Goal: Book appointment/travel/reservation

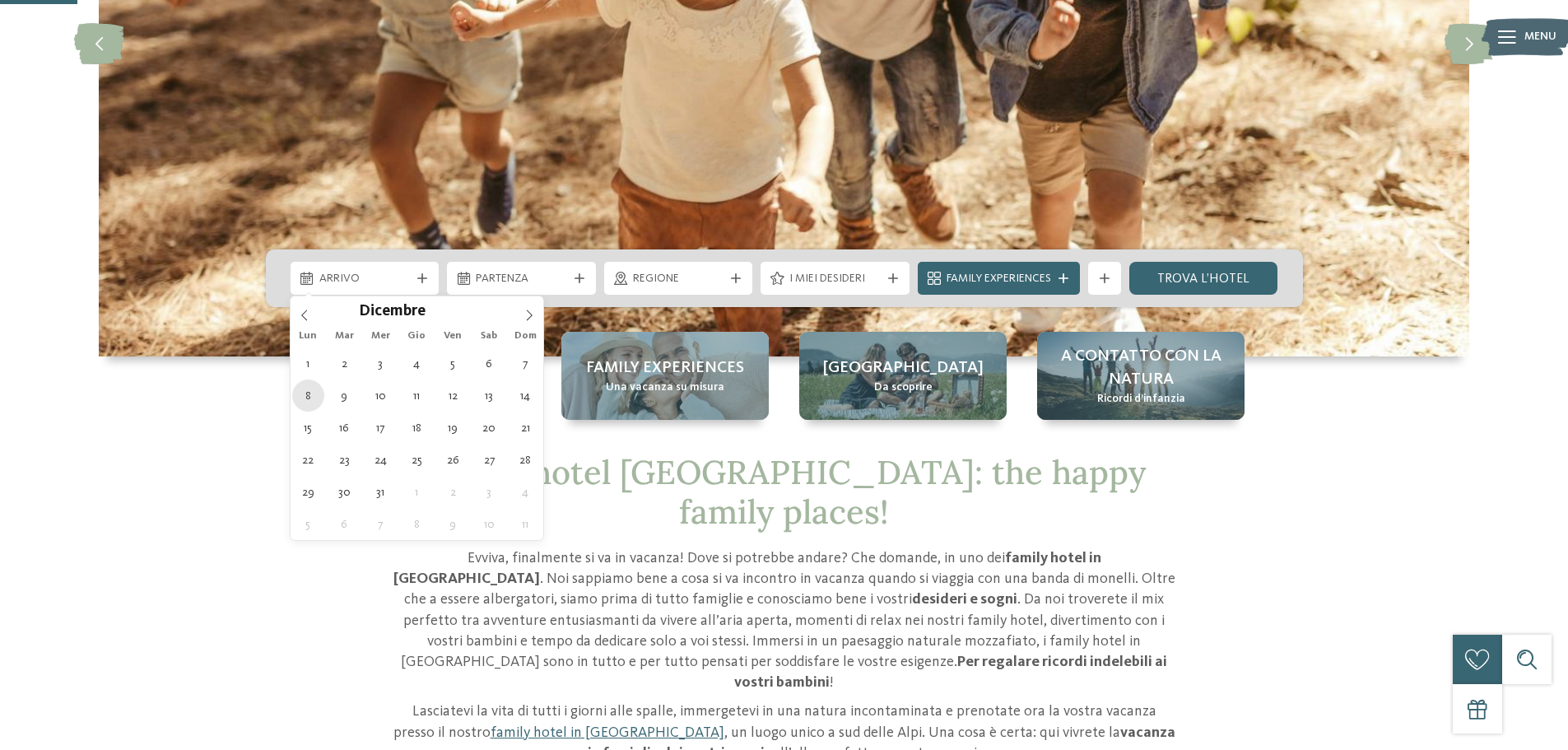
type div "[DATE]"
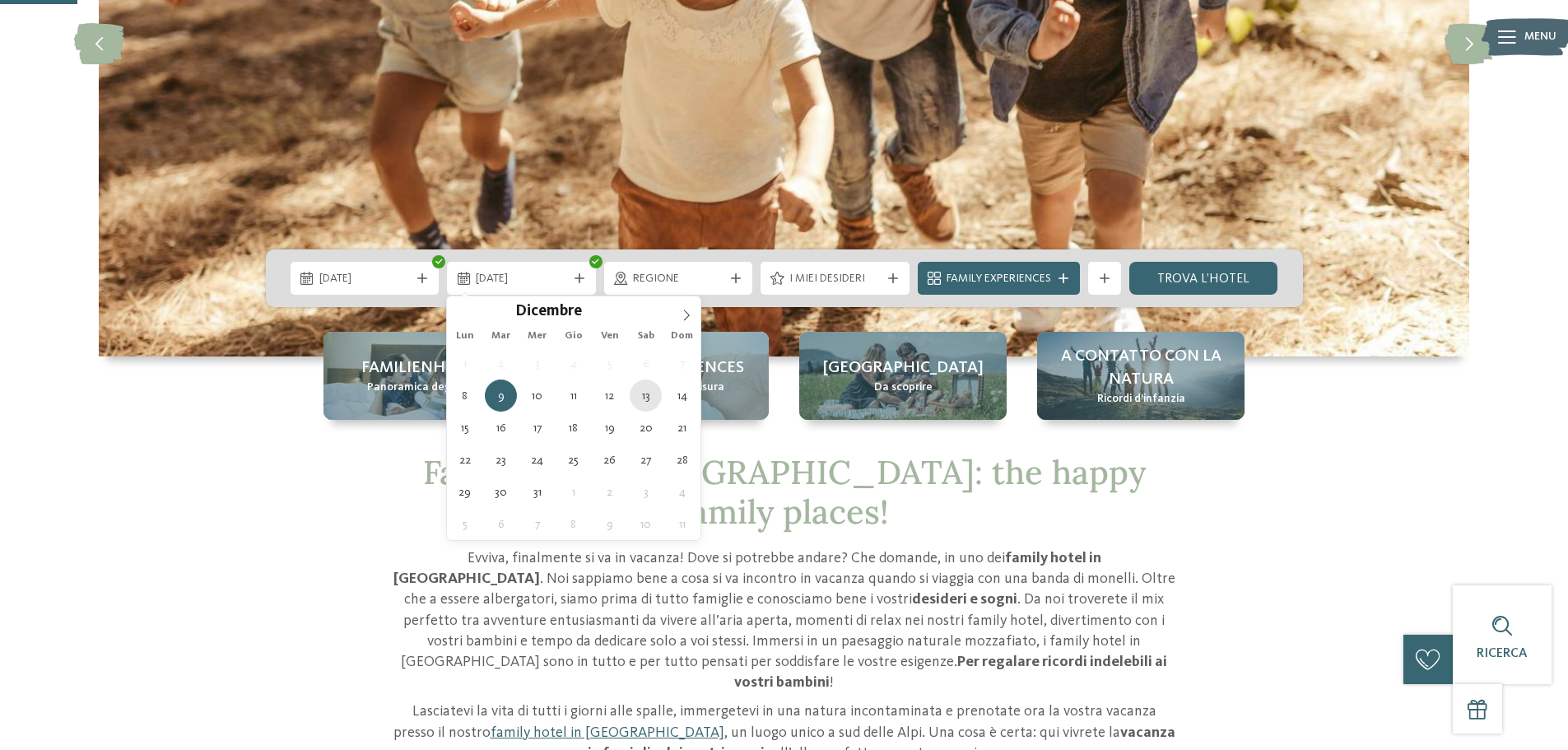
type div "[DATE]"
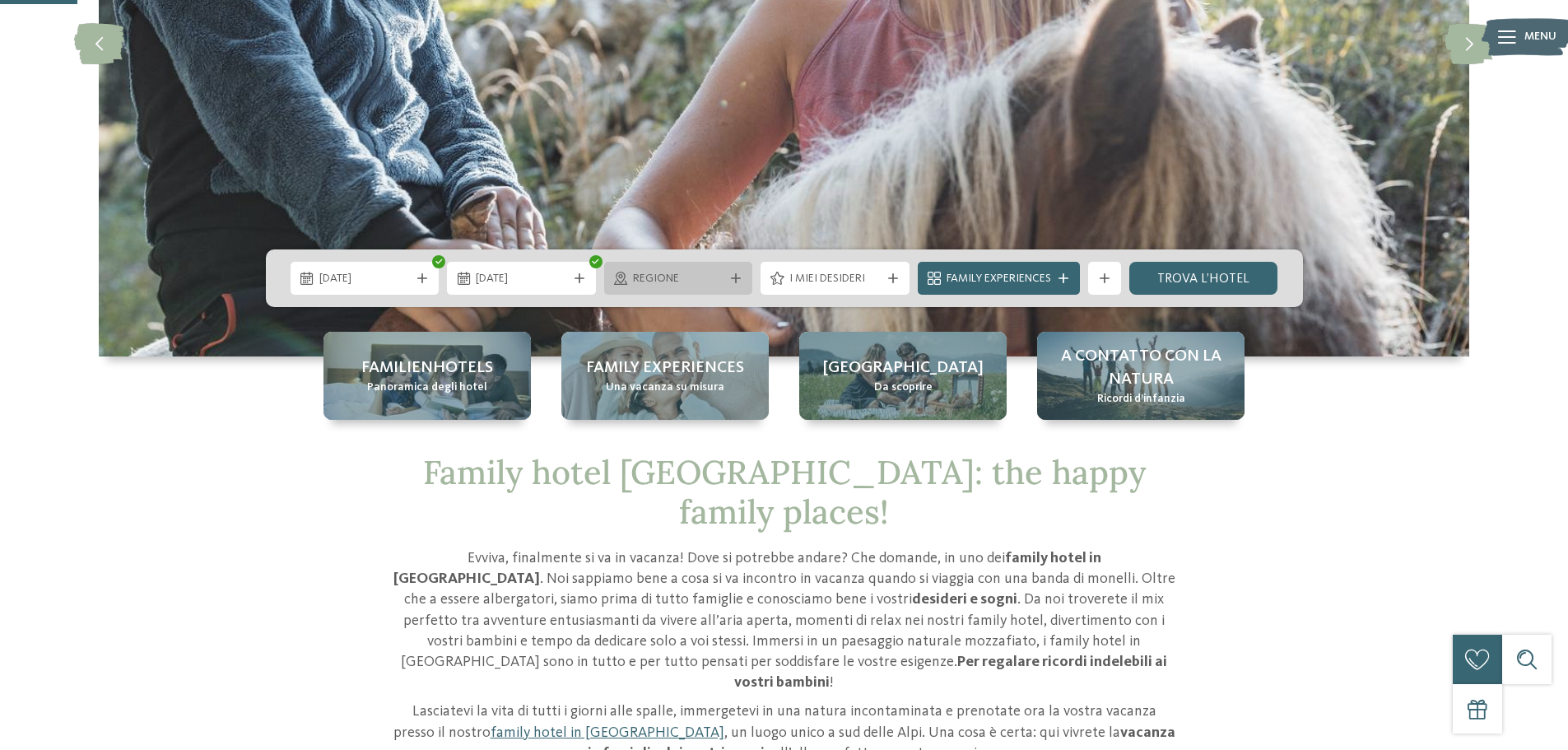
click at [731, 284] on div "Regione" at bounding box center [679, 278] width 149 height 33
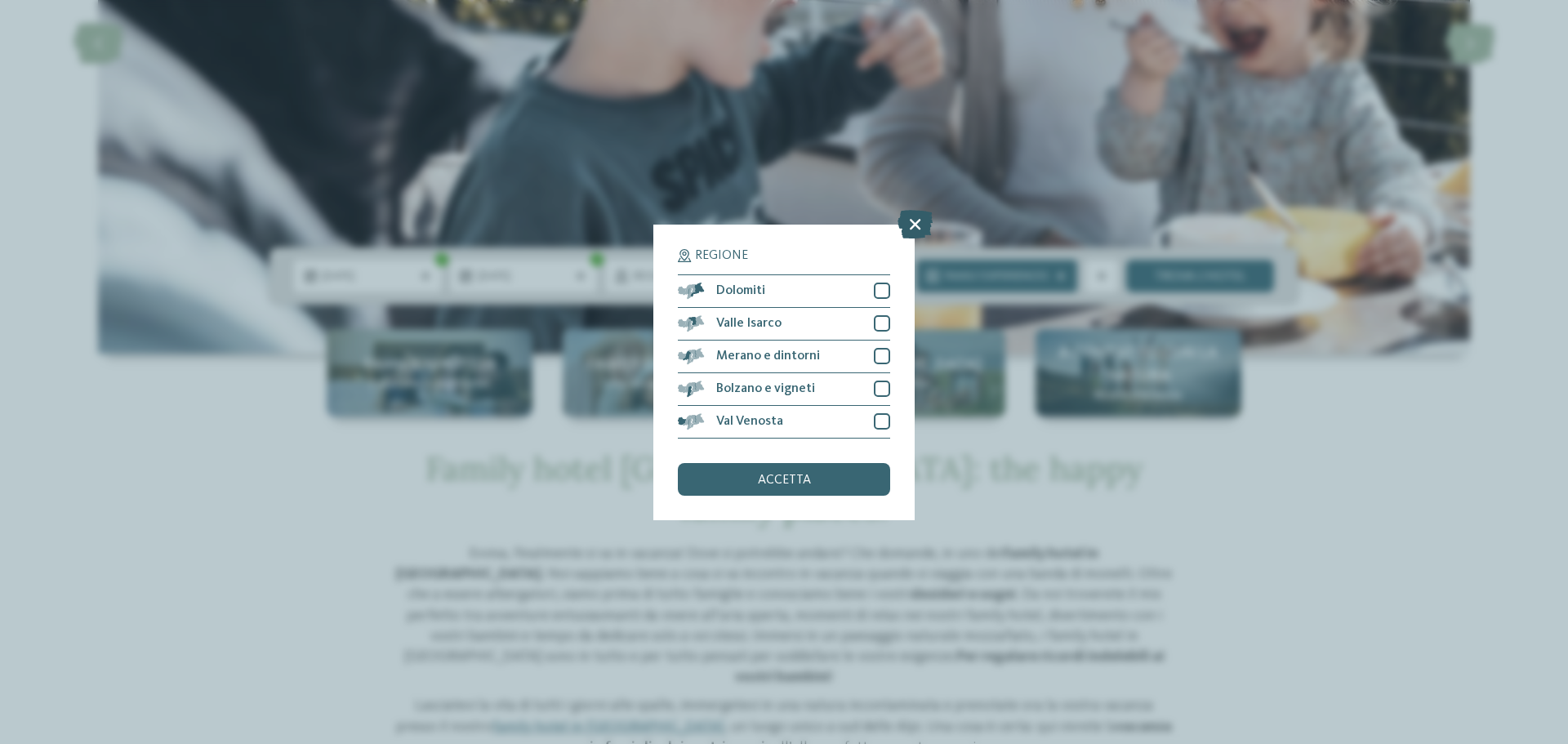
click at [922, 228] on icon at bounding box center [915, 223] width 35 height 29
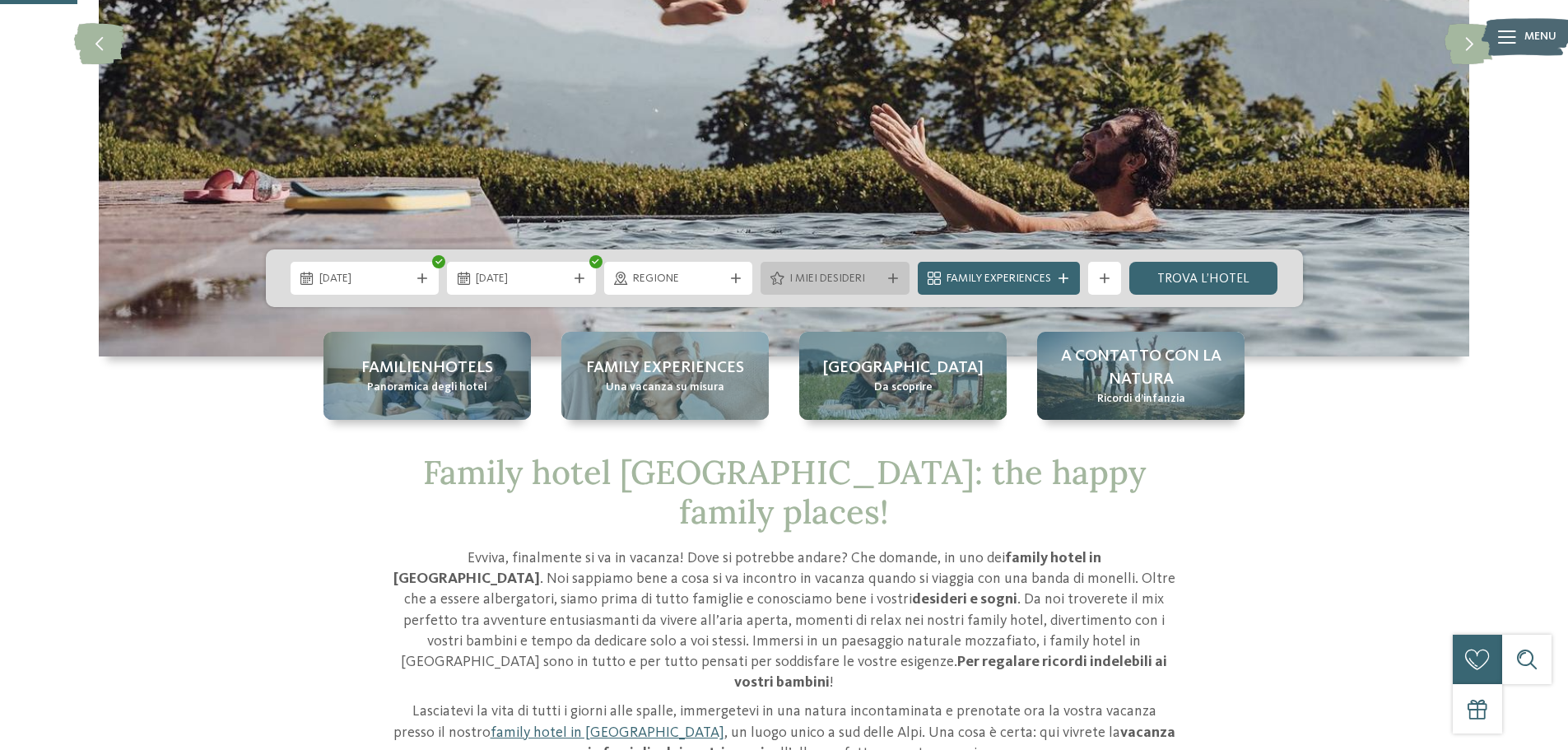
click at [881, 266] on div "I miei desideri" at bounding box center [834, 278] width 149 height 33
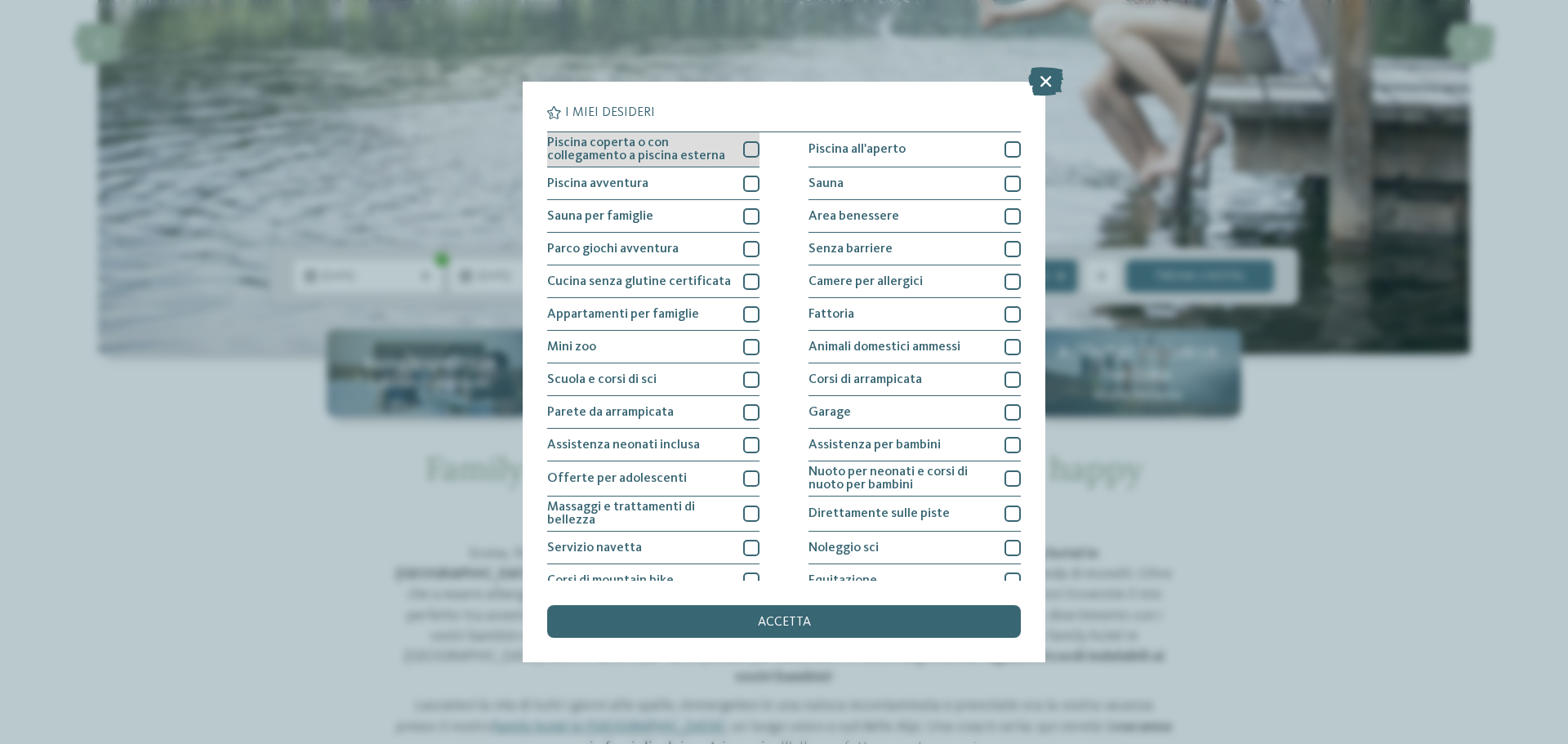
click at [744, 152] on div at bounding box center [751, 149] width 16 height 16
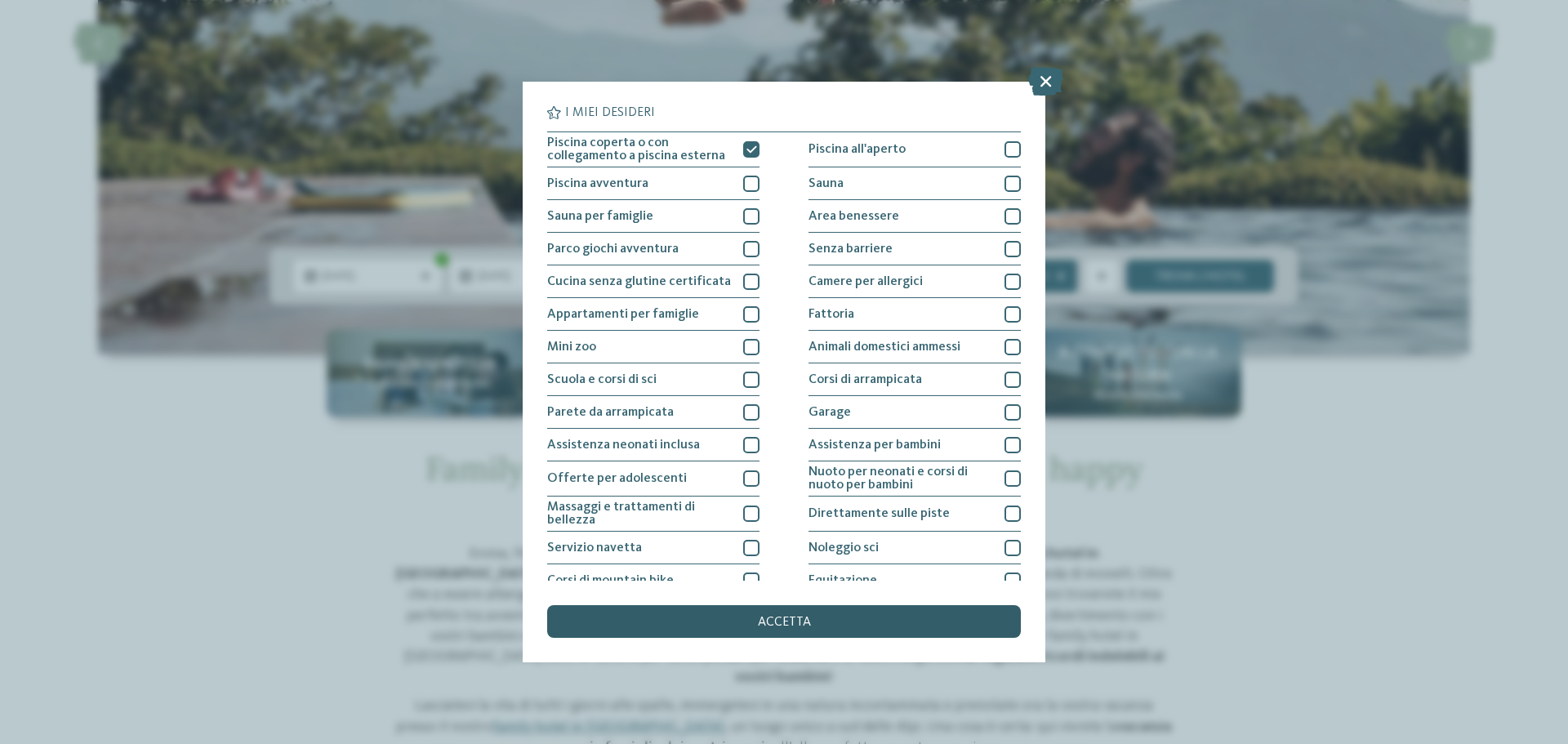
click at [796, 606] on div "accetta" at bounding box center [784, 621] width 474 height 32
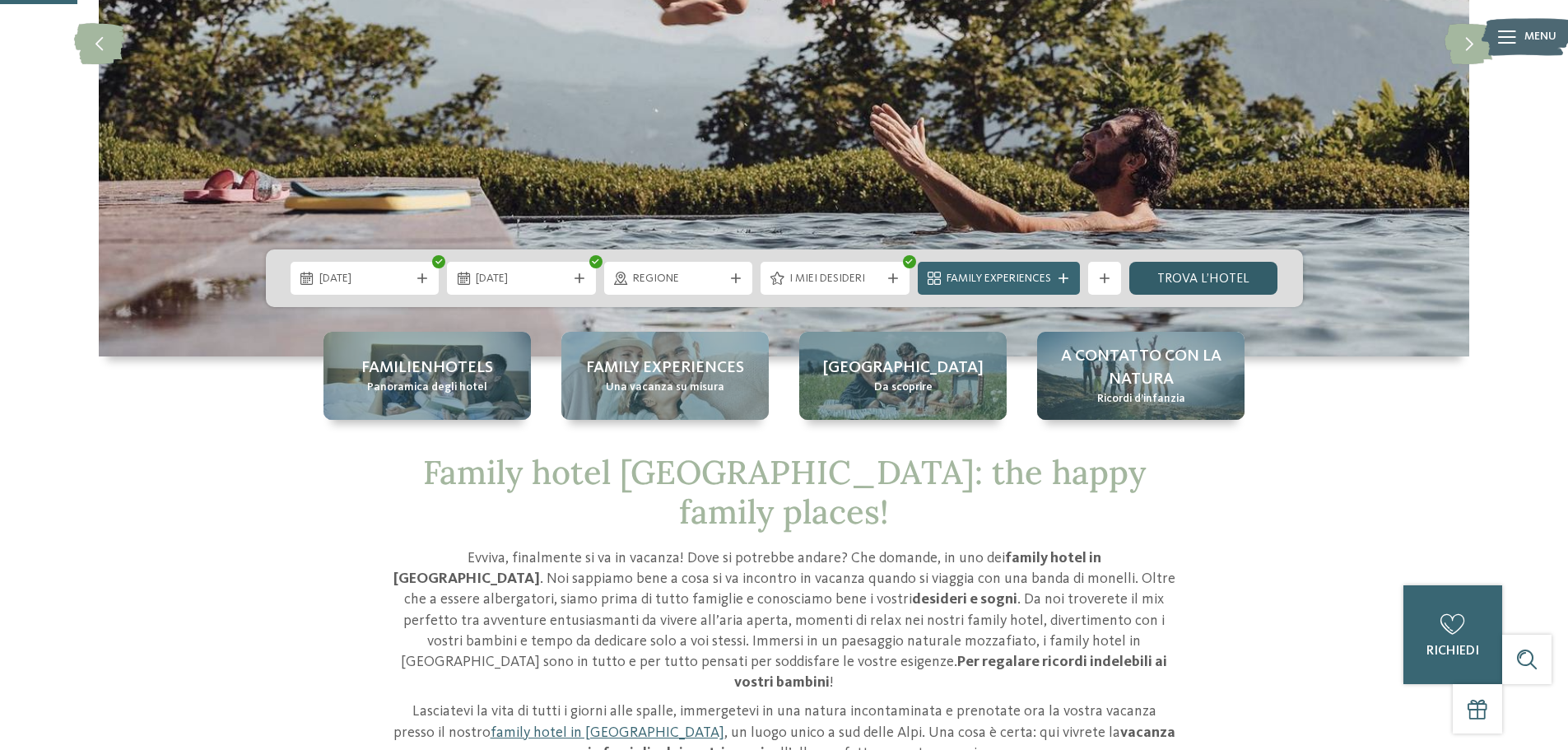
click at [1171, 271] on link "trova l’hotel" at bounding box center [1203, 278] width 149 height 33
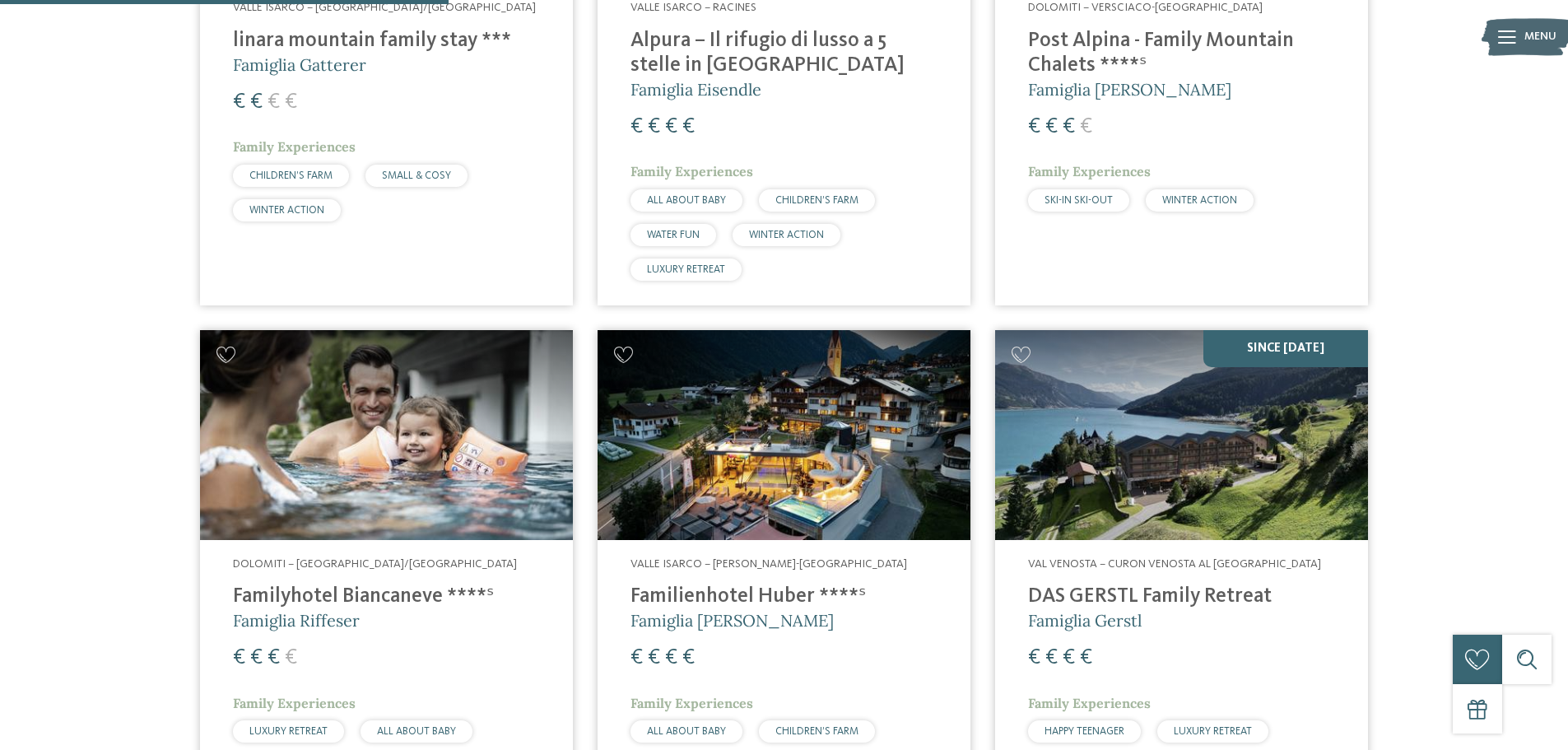
scroll to position [1167, 0]
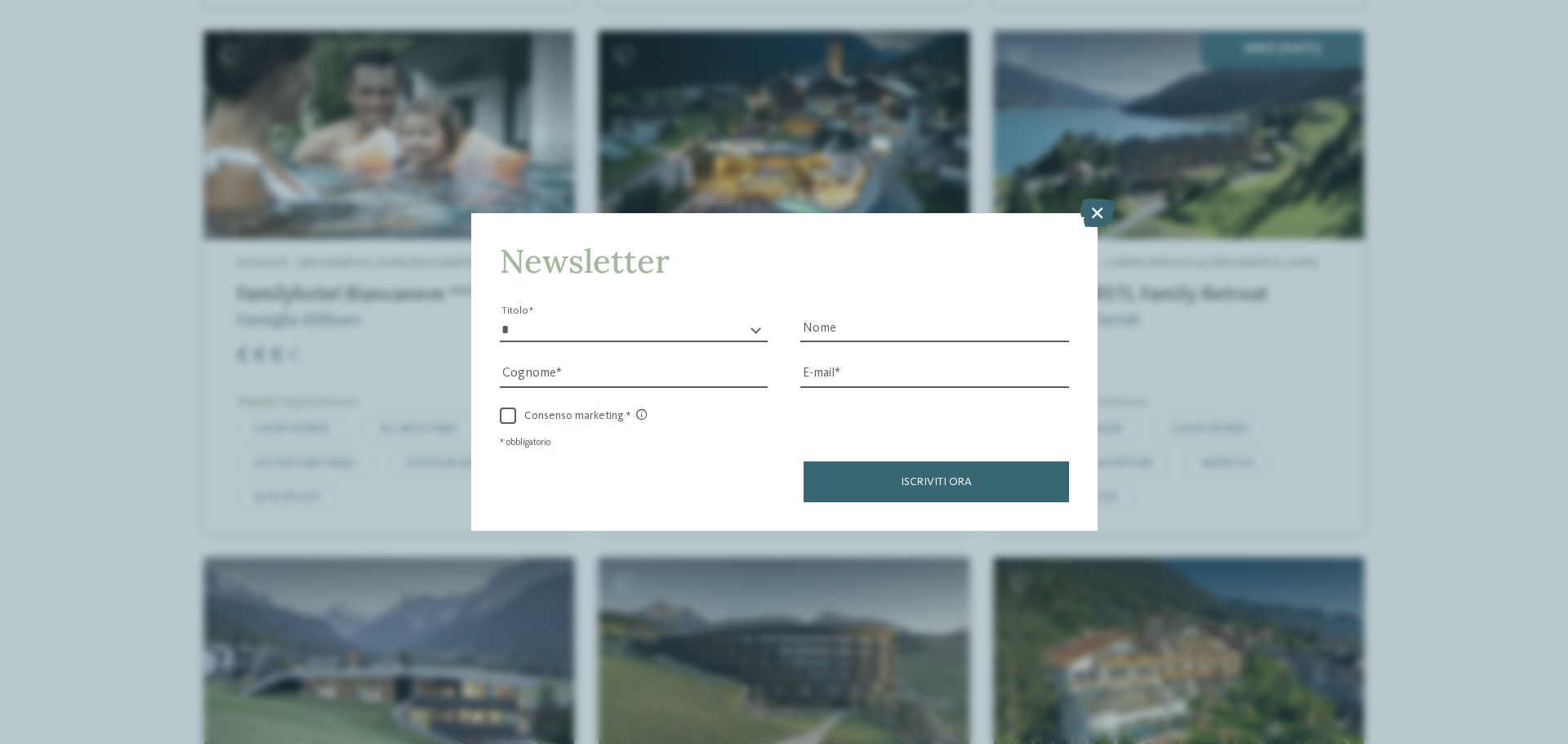
click at [1555, 265] on html "Solo un momento – il sito web sta caricando … DE IT I" at bounding box center [784, 737] width 1568 height 3790
click at [1099, 206] on icon at bounding box center [1097, 213] width 35 height 29
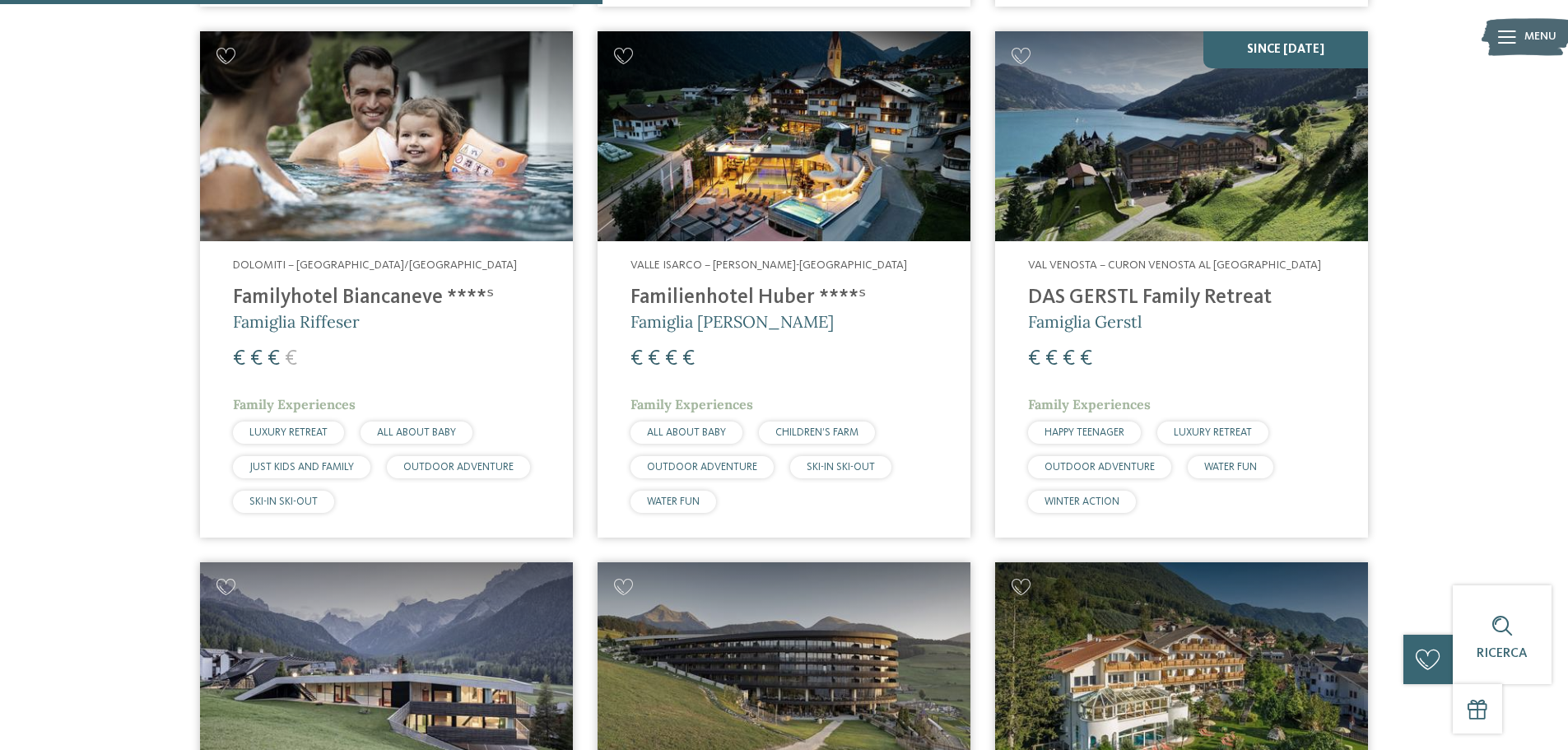
click at [308, 236] on img at bounding box center [387, 136] width 373 height 210
